Goal: Book appointment/travel/reservation

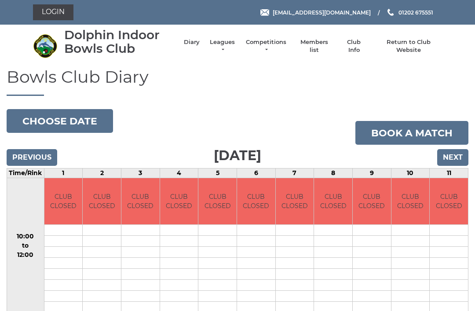
click at [44, 159] on input "Previous" at bounding box center [32, 157] width 51 height 17
click at [42, 158] on input "Previous" at bounding box center [32, 157] width 51 height 17
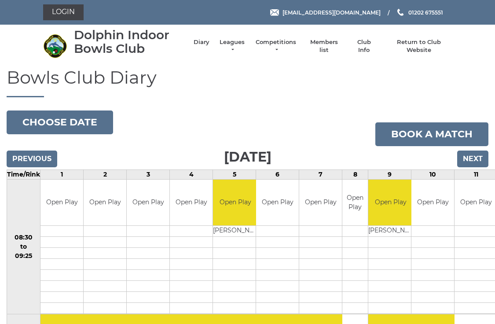
scroll to position [2, 0]
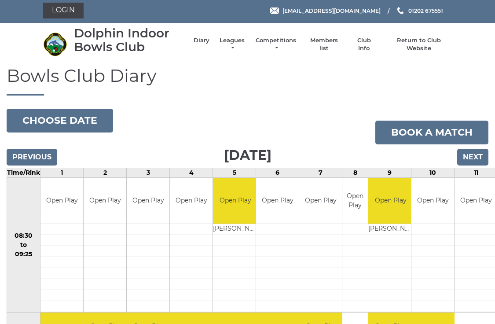
click at [471, 161] on input "Next" at bounding box center [472, 157] width 31 height 17
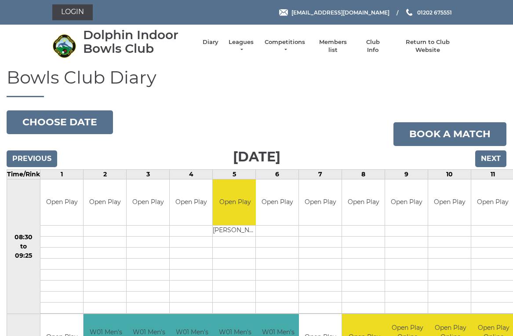
click at [488, 156] on input "Next" at bounding box center [490, 158] width 31 height 17
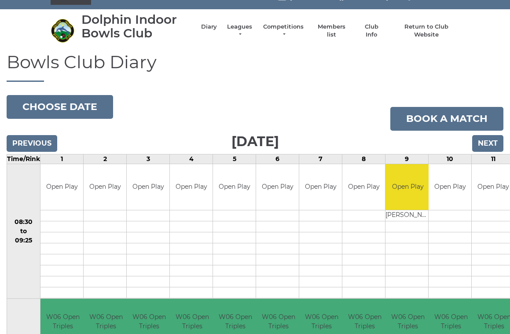
scroll to position [15, 0]
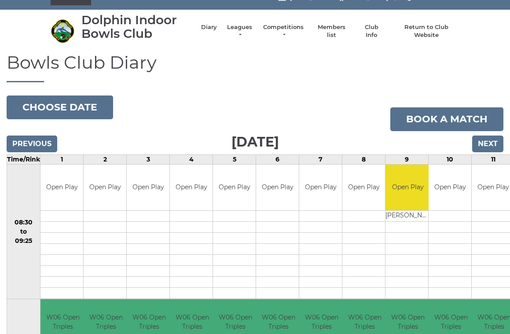
click at [490, 143] on input "Next" at bounding box center [487, 143] width 31 height 17
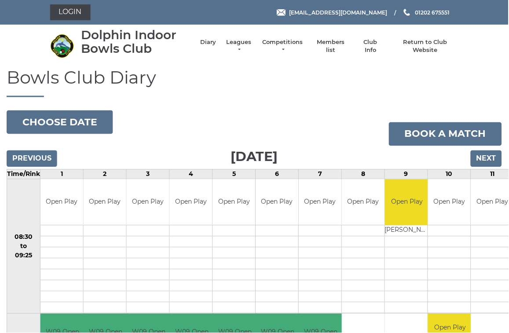
click at [493, 156] on input "Next" at bounding box center [486, 158] width 31 height 17
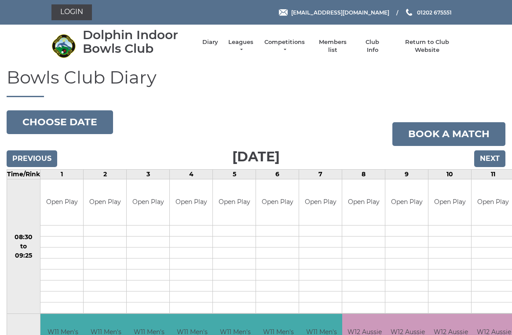
scroll to position [4, 0]
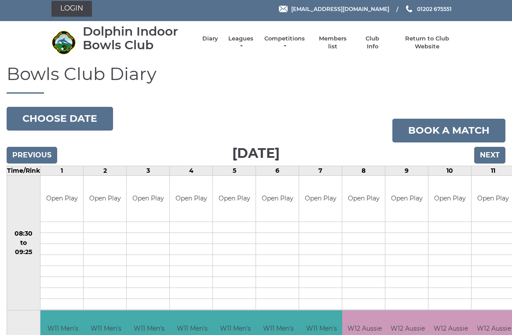
click at [489, 155] on input "Next" at bounding box center [489, 155] width 31 height 17
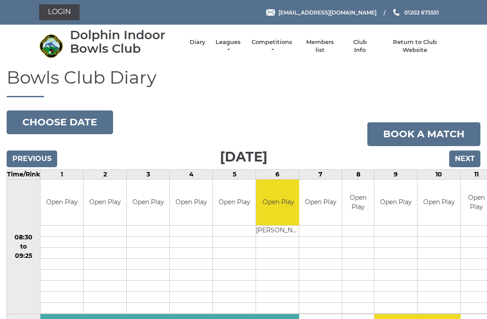
scroll to position [1, 0]
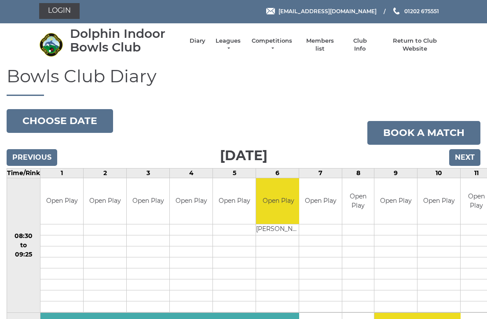
click at [469, 153] on input "Next" at bounding box center [464, 157] width 31 height 17
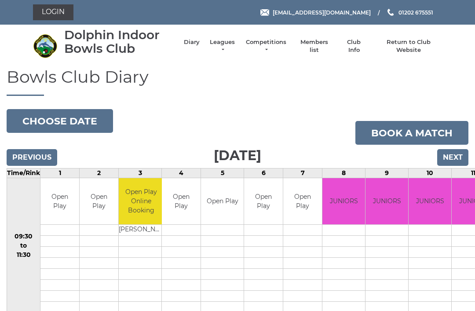
click at [40, 155] on input "Previous" at bounding box center [32, 157] width 51 height 17
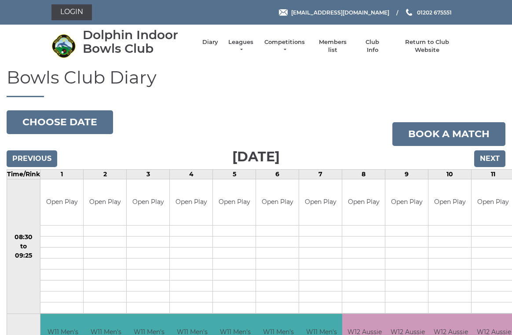
click at [489, 164] on input "Next" at bounding box center [489, 158] width 31 height 17
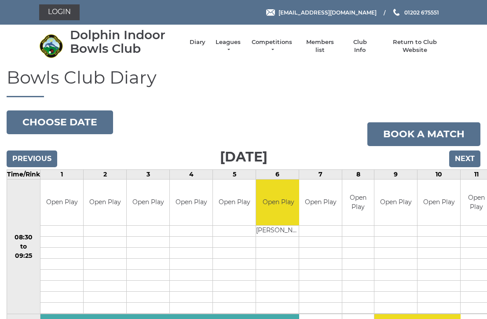
click at [467, 160] on input "Next" at bounding box center [464, 158] width 31 height 17
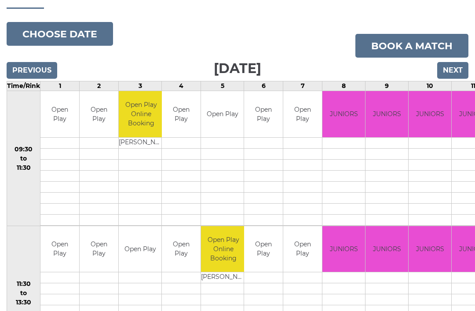
scroll to position [87, 0]
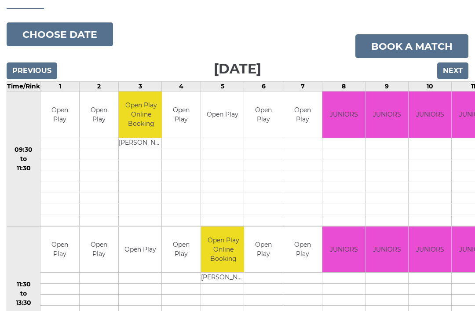
click at [453, 73] on input "Next" at bounding box center [452, 70] width 31 height 17
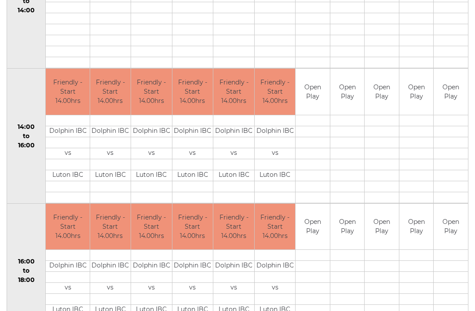
scroll to position [379, 0]
